Goal: Transaction & Acquisition: Purchase product/service

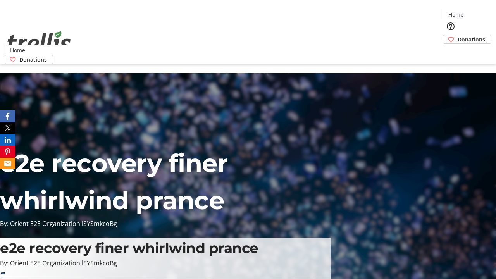
click at [458, 35] on span "Donations" at bounding box center [472, 39] width 28 height 8
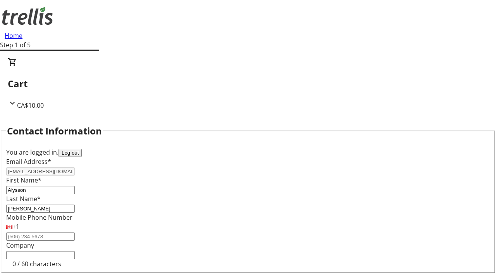
select select "BC"
select select "CA"
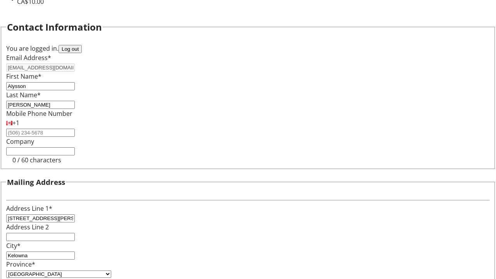
type input "V1Y 0C2"
